Goal: Task Accomplishment & Management: Manage account settings

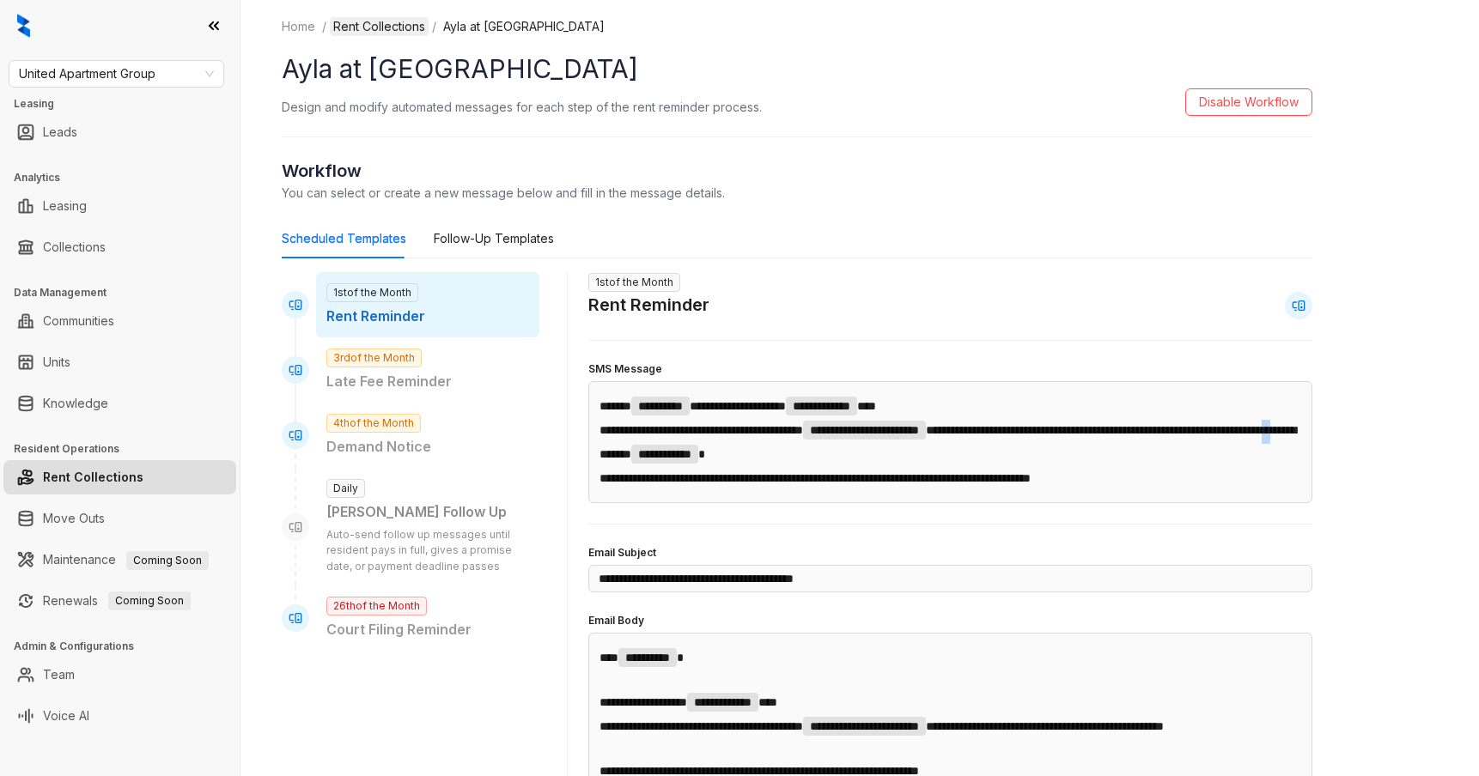
click at [386, 29] on link "Rent Collections" at bounding box center [379, 26] width 99 height 19
click at [143, 475] on link "Rent Collections" at bounding box center [93, 477] width 100 height 34
click at [505, 244] on div "Follow-Up Templates" at bounding box center [494, 238] width 120 height 19
type input "**********"
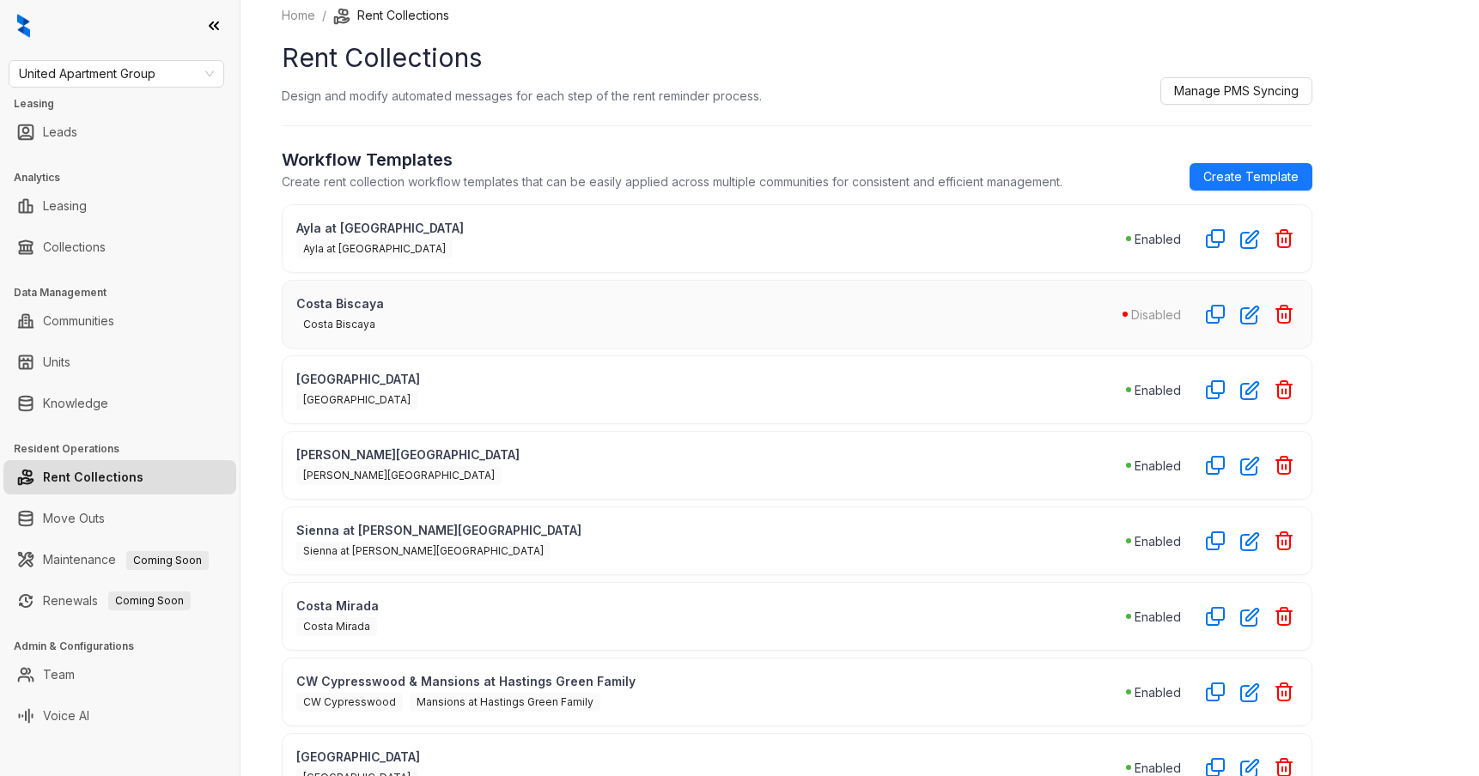
scroll to position [13, 0]
click at [1250, 313] on icon "button" at bounding box center [1250, 313] width 20 height 20
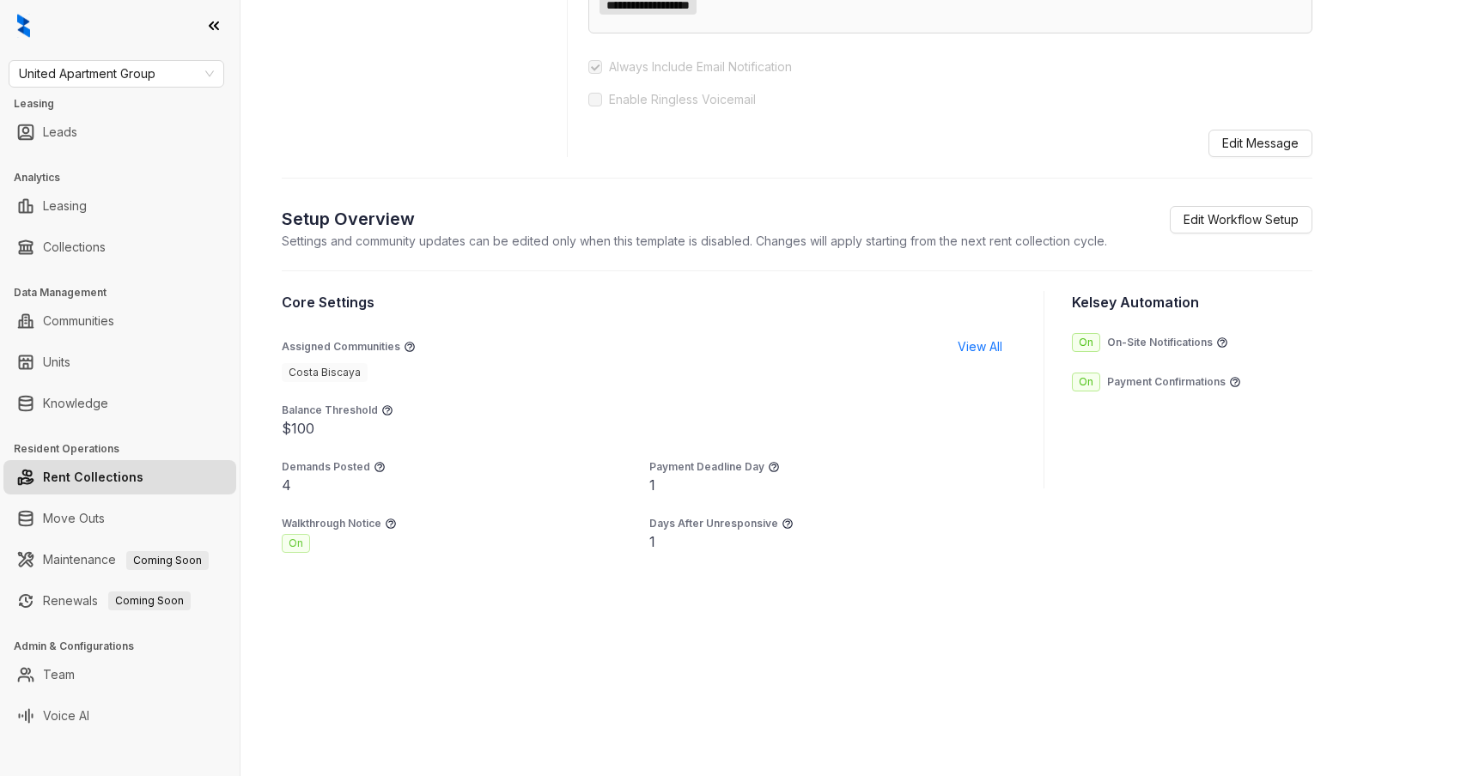
scroll to position [964, 0]
click at [1207, 250] on div "Setup Overview Settings and community updates can be edited only when this temp…" at bounding box center [797, 228] width 1031 height 44
click at [1226, 234] on button "Edit Workflow Setup" at bounding box center [1241, 219] width 143 height 27
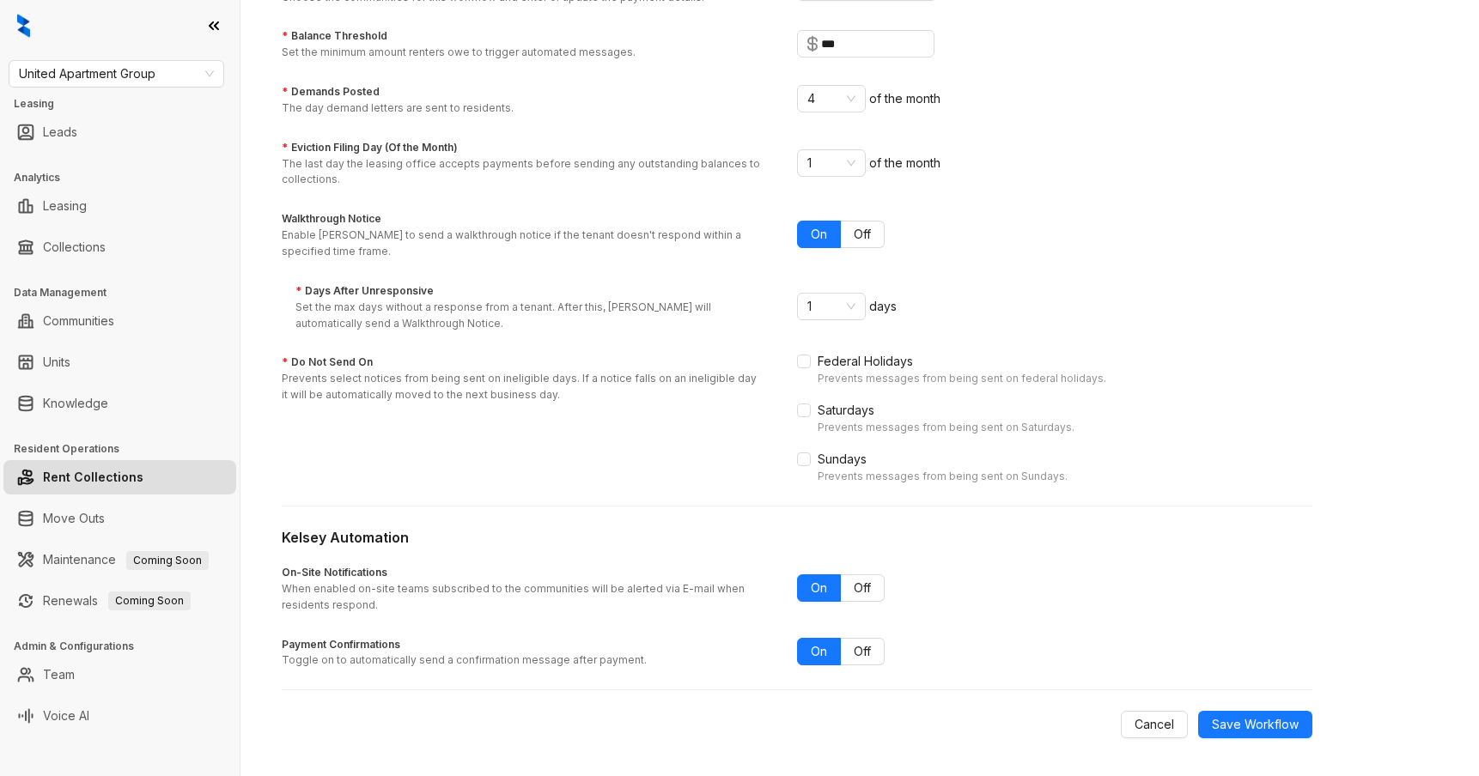
scroll to position [260, 0]
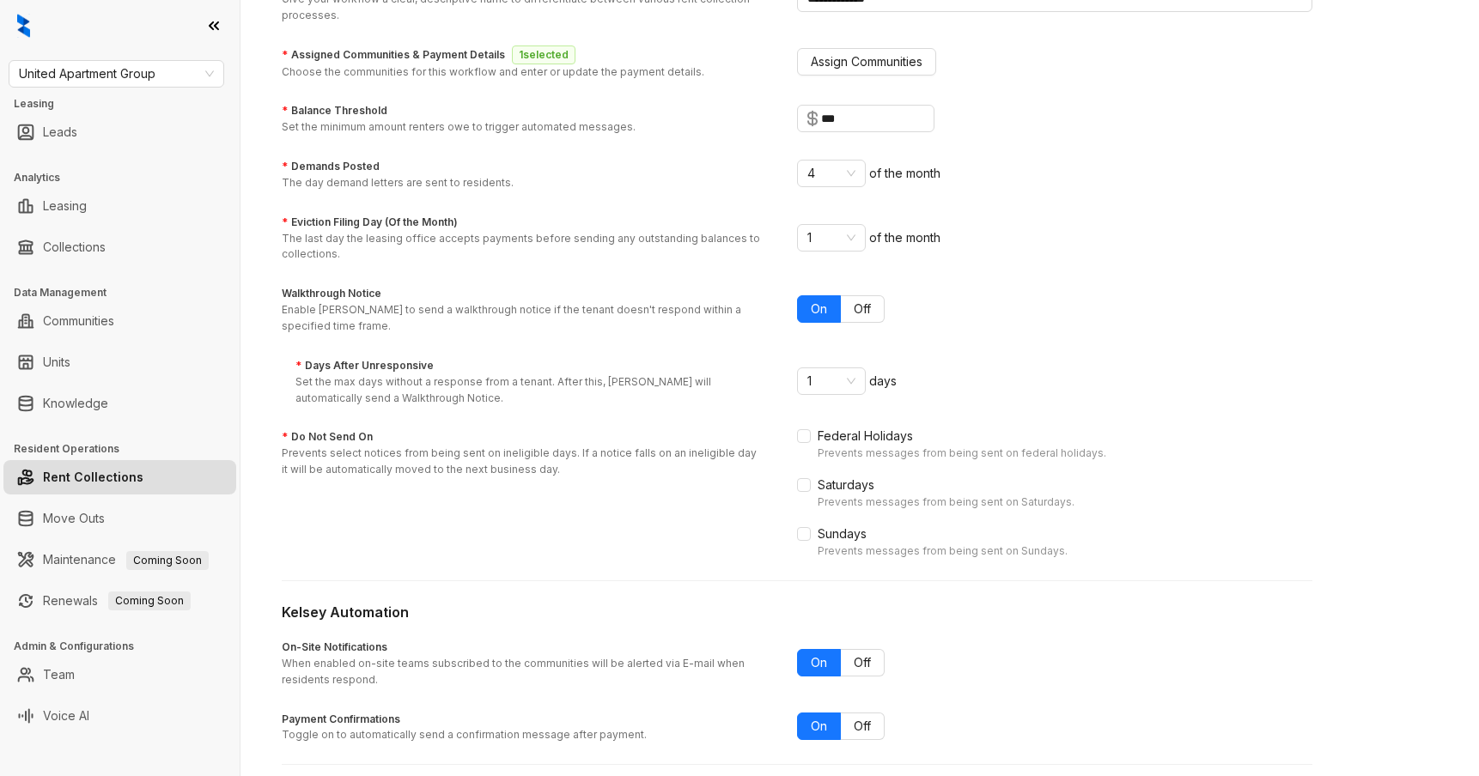
click at [794, 388] on div "* Days After Unresponsive Set the max days without a response from a tenant. Af…" at bounding box center [546, 382] width 502 height 49
click at [807, 388] on input "* Days After Unresponsive Set the max days without a response from a tenant. Af…" at bounding box center [823, 381] width 33 height 26
click at [814, 388] on span "1" at bounding box center [831, 381] width 48 height 26
click at [818, 480] on div "1 2 3 4 5 6 7 8 9 10" at bounding box center [831, 535] width 62 height 275
click at [840, 490] on div "4" at bounding box center [831, 494] width 41 height 19
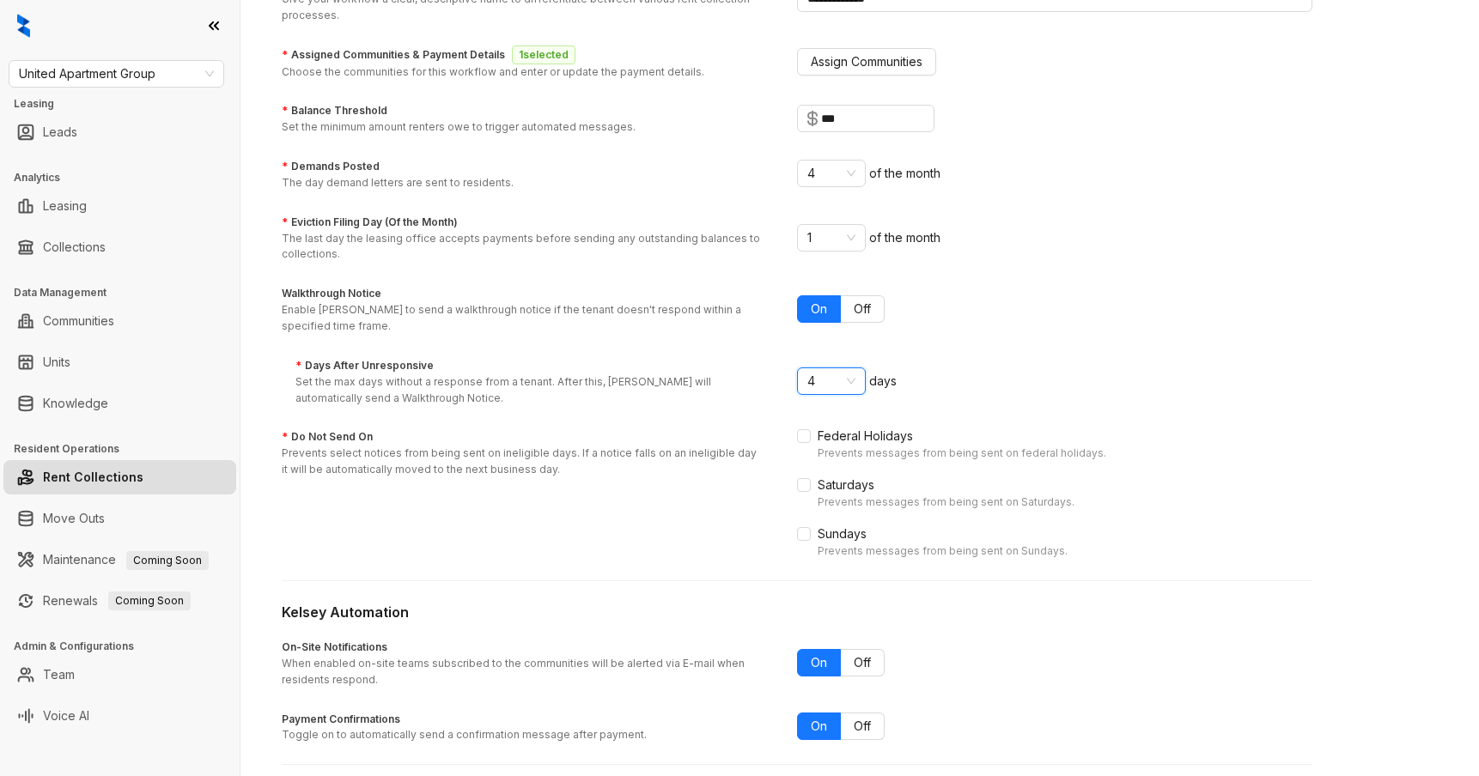
scroll to position [331, 0]
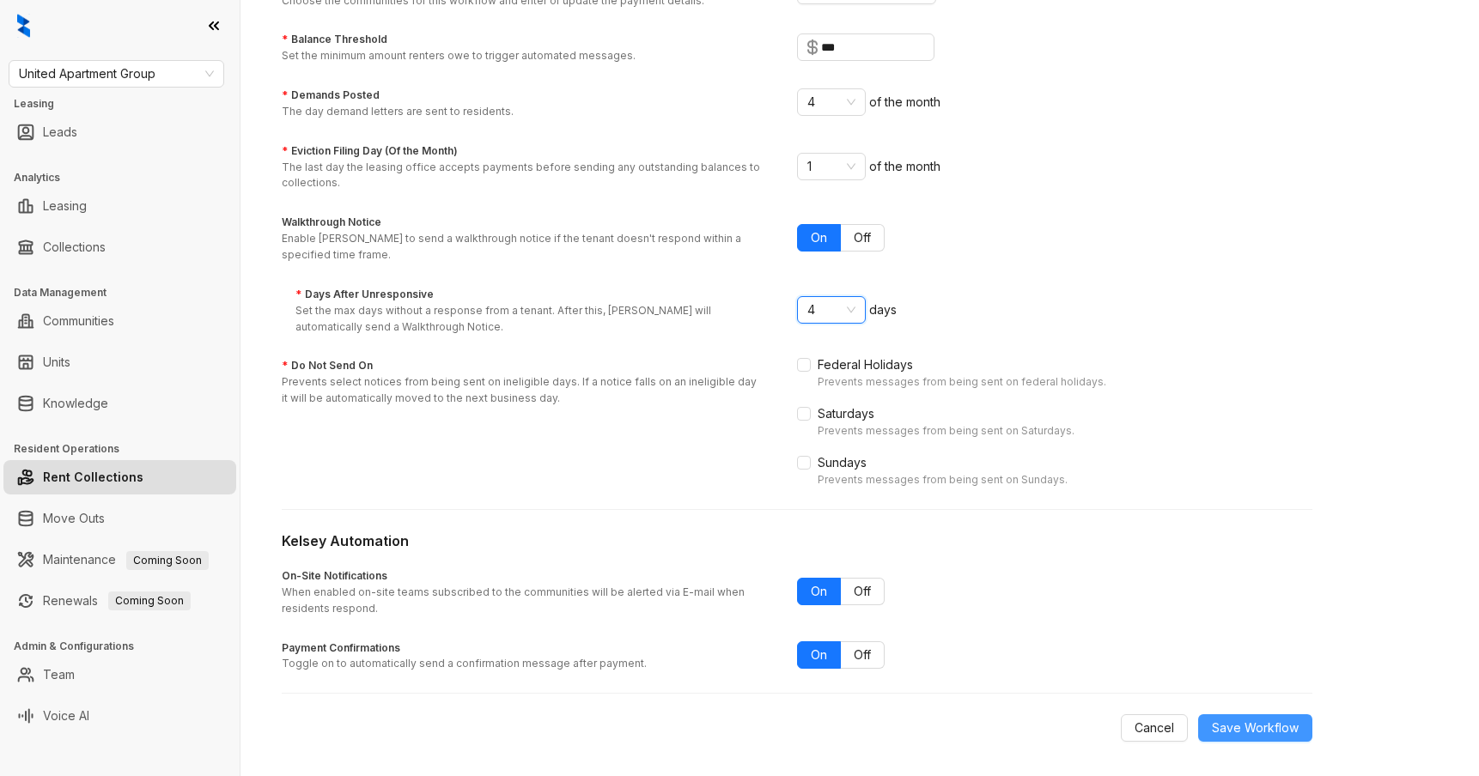
click at [1260, 719] on span "Save Workflow" at bounding box center [1255, 728] width 87 height 19
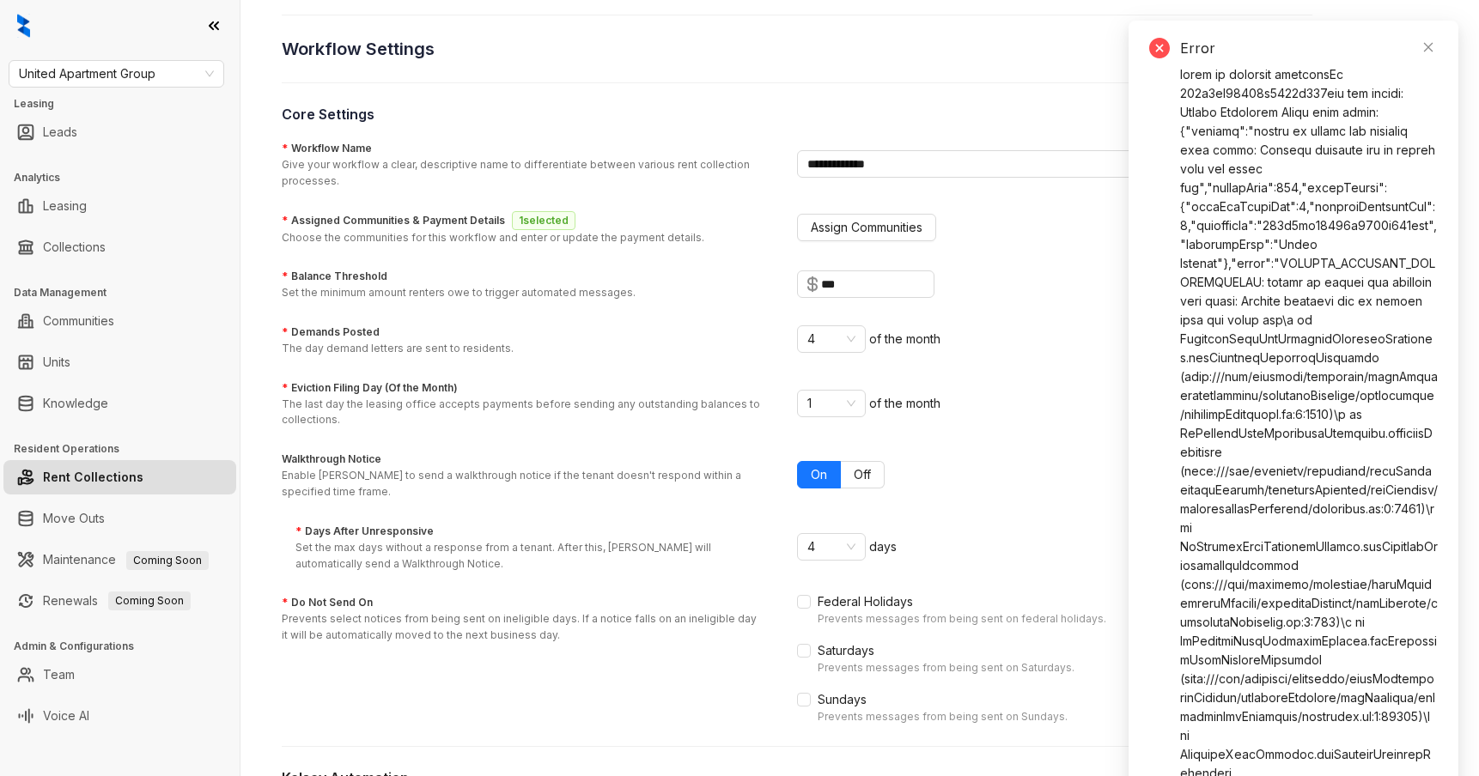
scroll to position [0, 0]
